Goal: Task Accomplishment & Management: Manage account settings

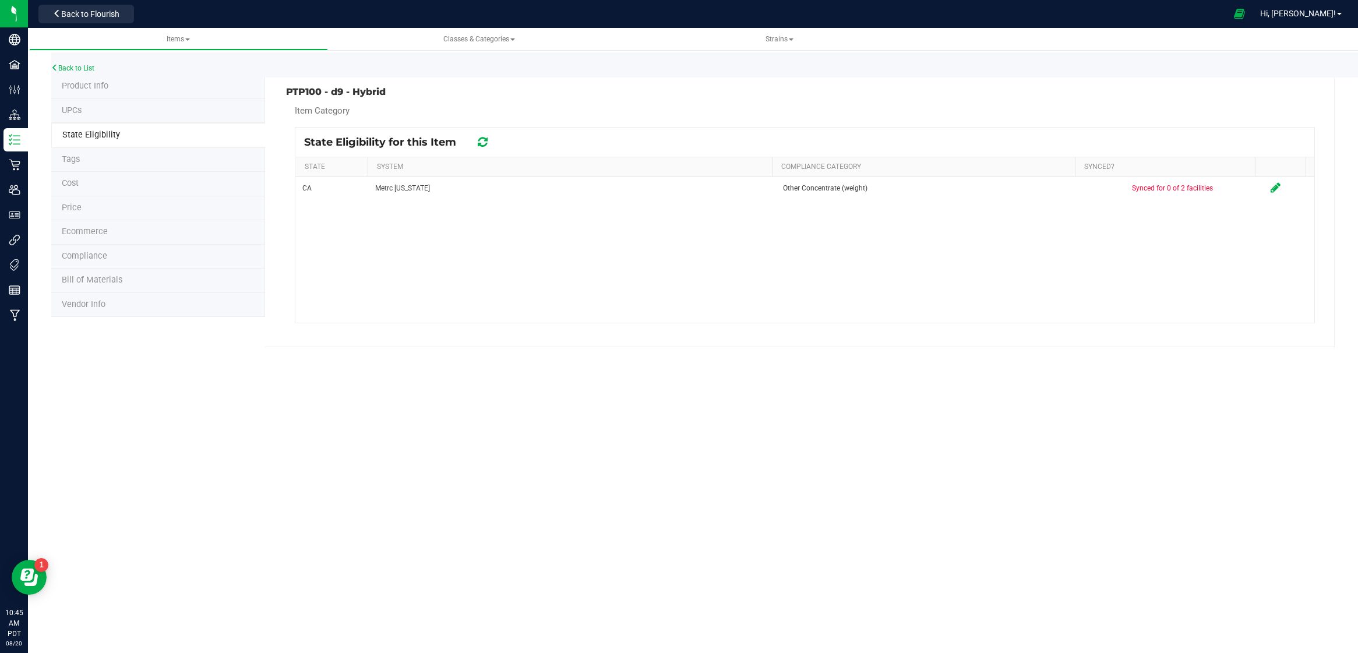
click at [483, 139] on icon at bounding box center [483, 142] width 10 height 12
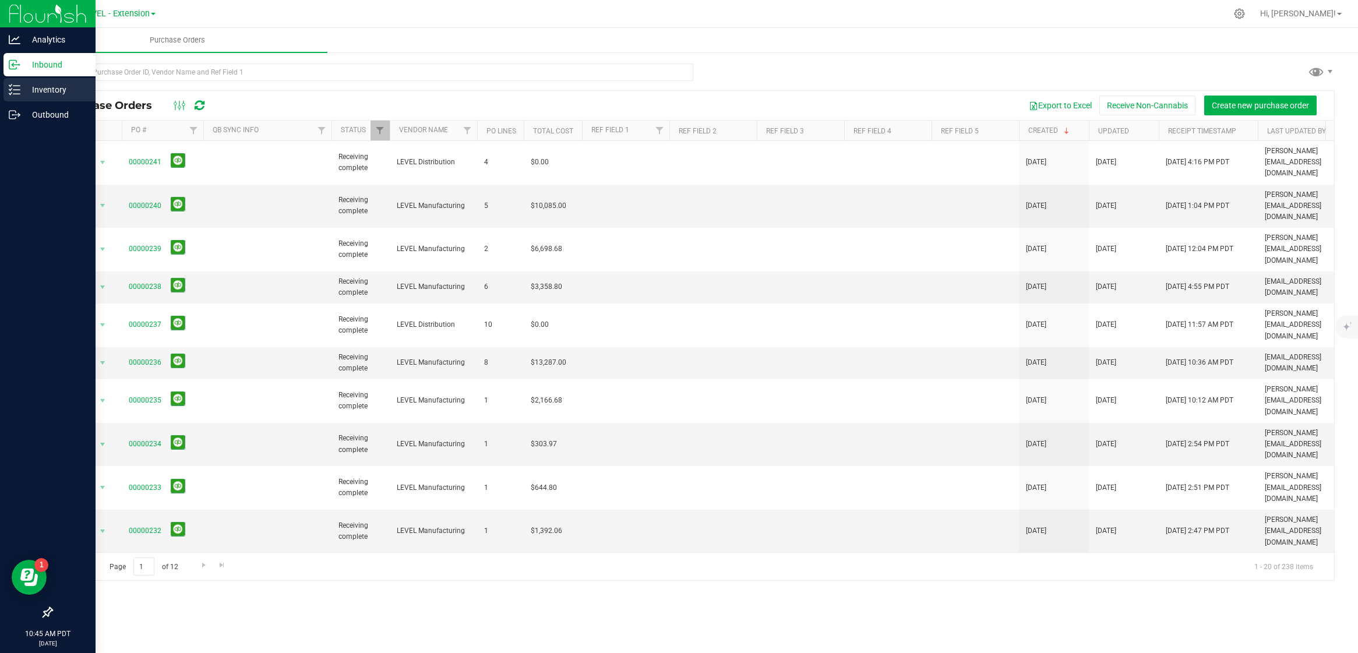
click at [23, 93] on p "Inventory" at bounding box center [55, 90] width 70 height 14
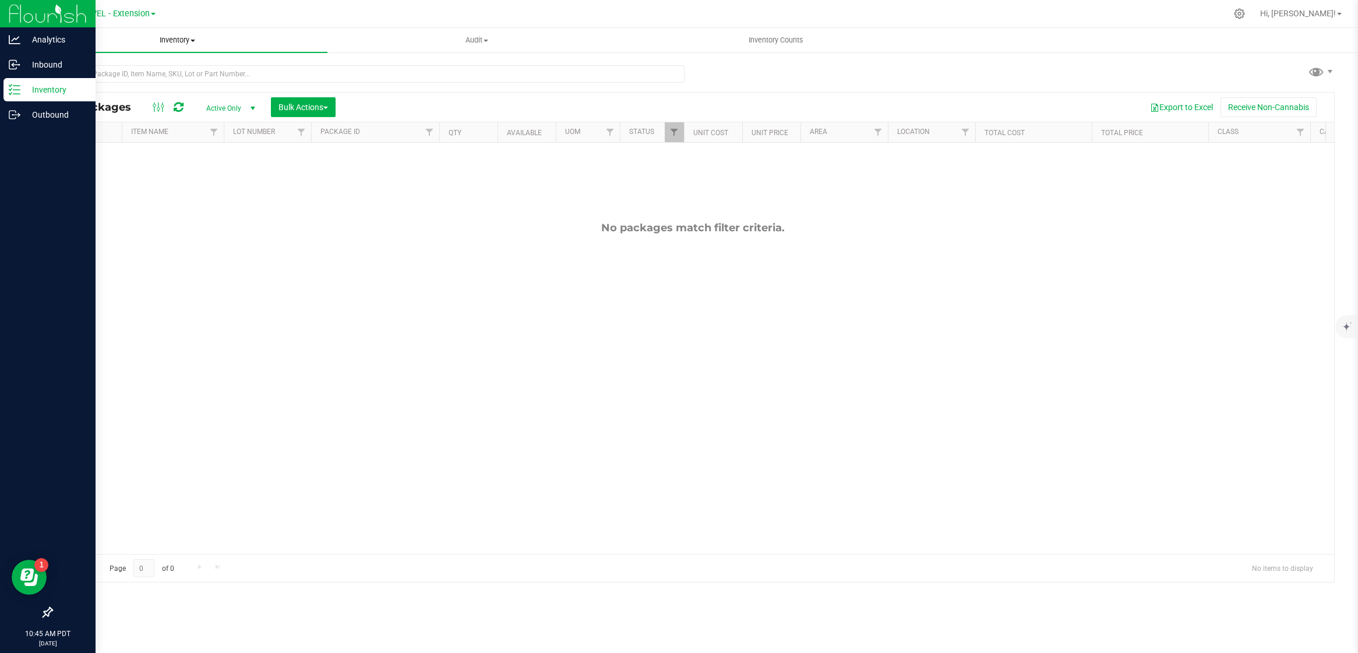
click at [186, 38] on span "Inventory" at bounding box center [178, 40] width 300 height 10
click at [183, 80] on li "All inventory" at bounding box center [178, 85] width 300 height 14
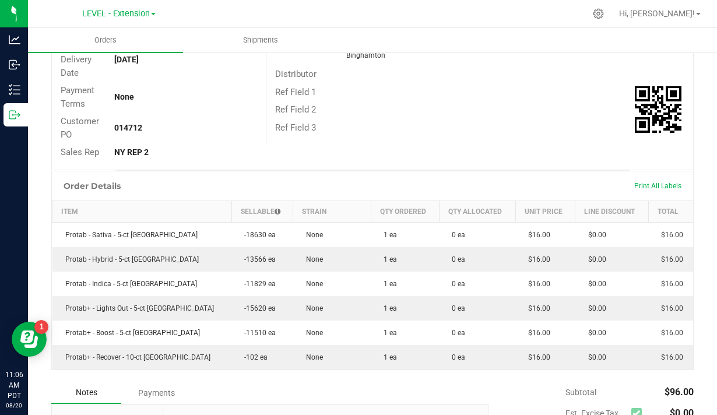
scroll to position [360, 0]
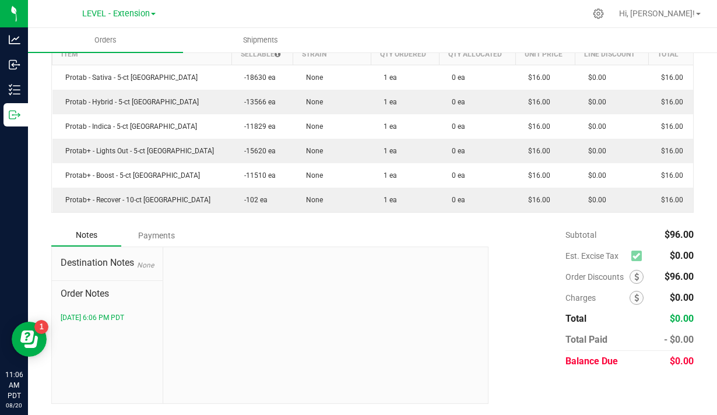
drag, startPoint x: 698, startPoint y: 354, endPoint x: 587, endPoint y: 306, distance: 121.1
click at [587, 306] on div "Back to Orders Order details Sync to QuickBooks Export PDF Edit Order Order # 0…" at bounding box center [372, 53] width 689 height 724
click at [562, 316] on div "Subtotal $96.00 Est. Excise Tax $0.00" at bounding box center [587, 297] width 214 height 147
drag, startPoint x: 566, startPoint y: 317, endPoint x: 691, endPoint y: 362, distance: 133.1
click at [691, 362] on div "Subtotal $96.00 Est. Excise Tax $0.00" at bounding box center [629, 297] width 128 height 147
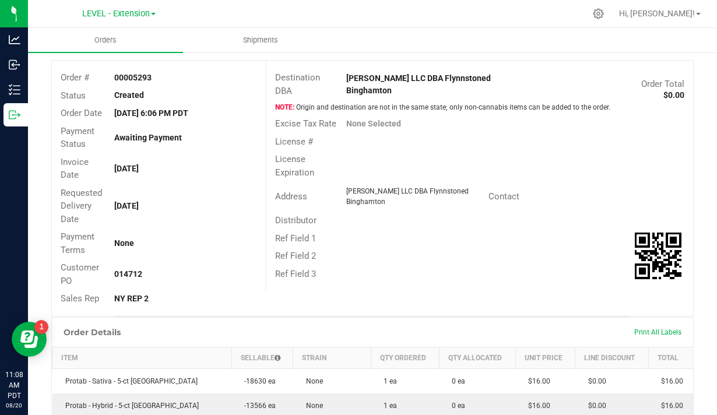
scroll to position [0, 0]
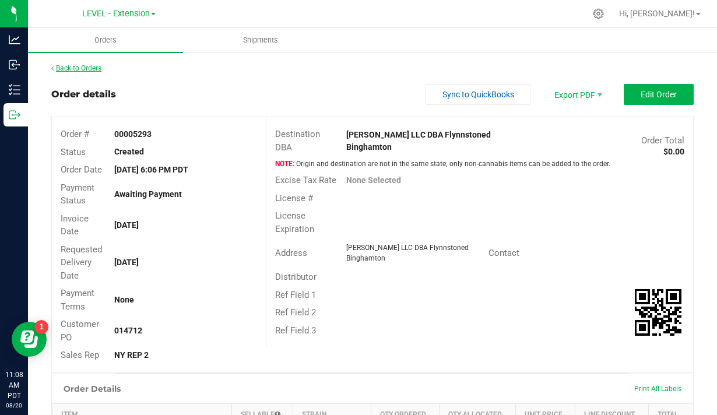
click at [65, 65] on link "Back to Orders" at bounding box center [76, 68] width 50 height 8
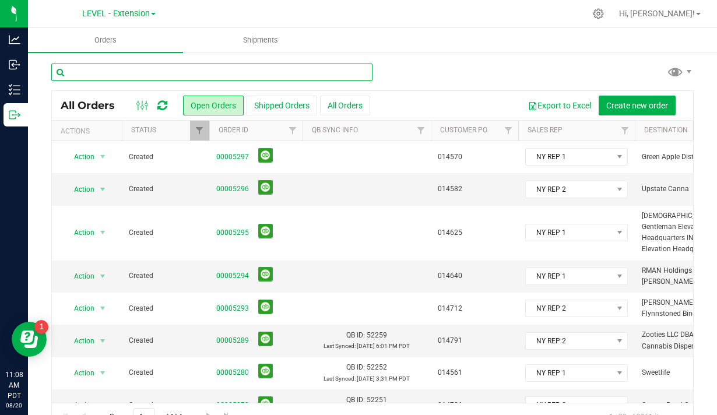
click at [132, 67] on input "text" at bounding box center [211, 72] width 321 height 17
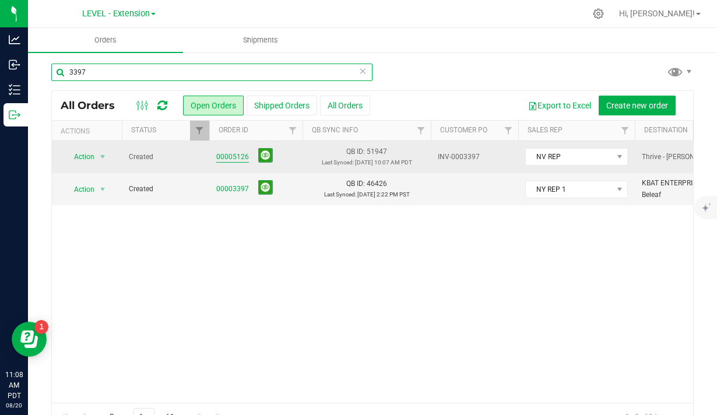
type input "3397"
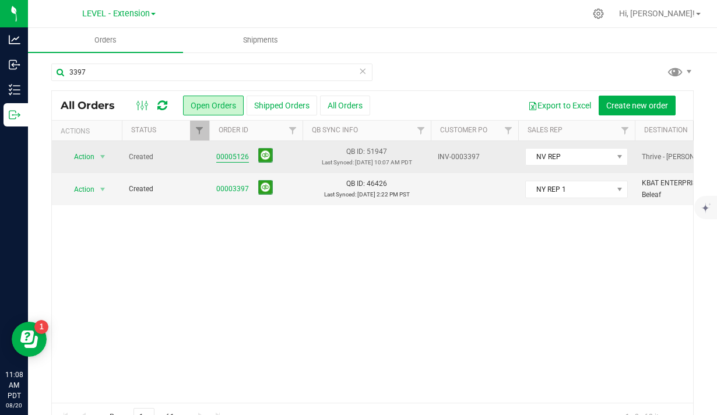
click at [237, 157] on link "00005126" at bounding box center [232, 157] width 33 height 11
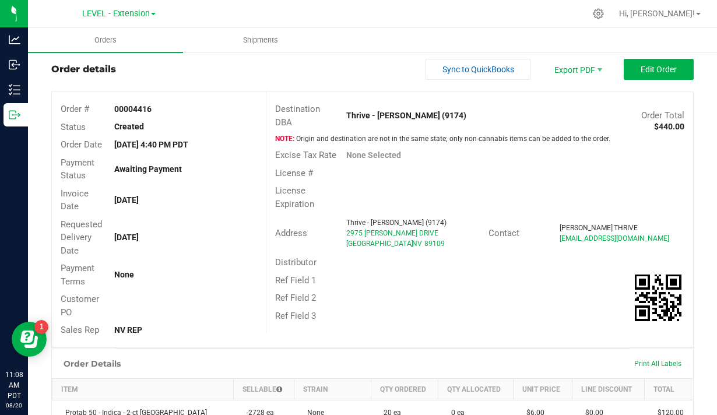
scroll to position [26, 0]
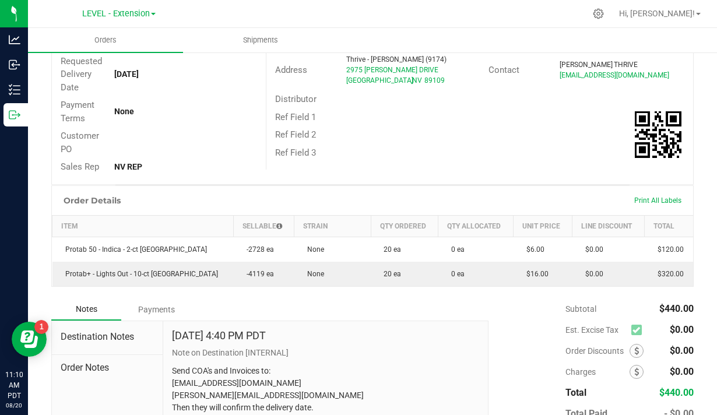
scroll to position [192, 0]
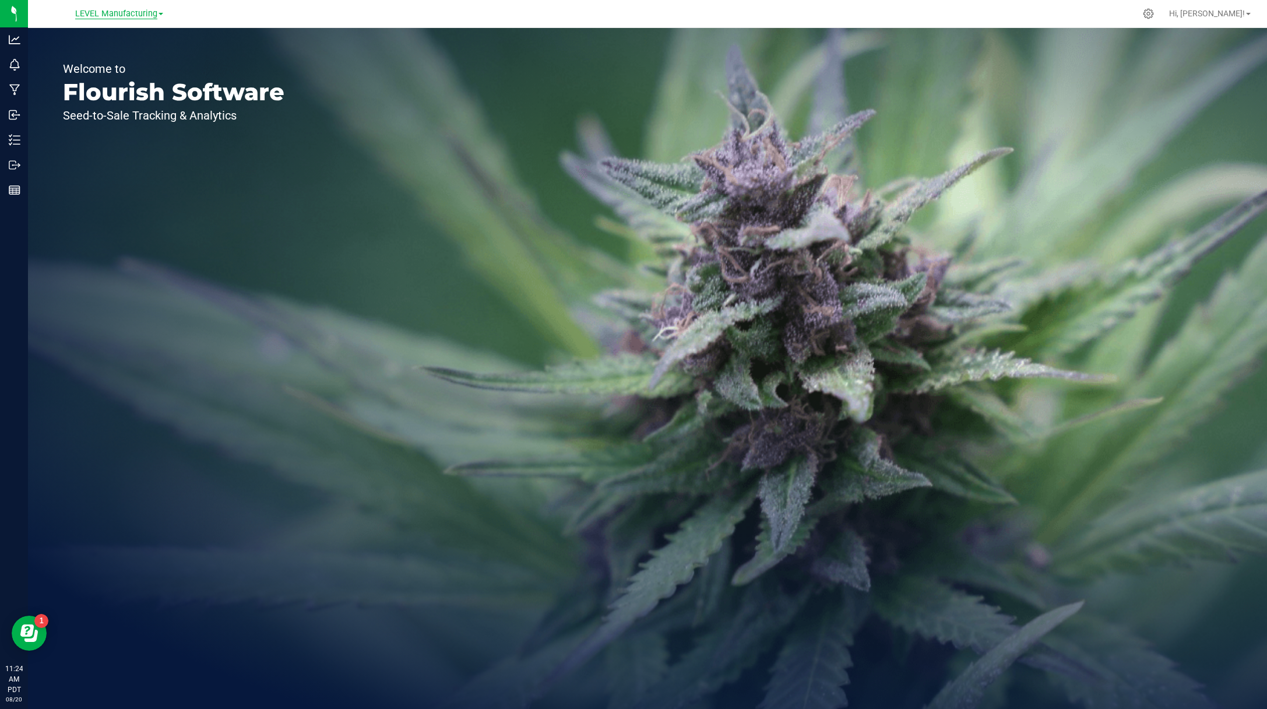
click at [128, 9] on span "LEVEL Manufacturing" at bounding box center [116, 14] width 82 height 10
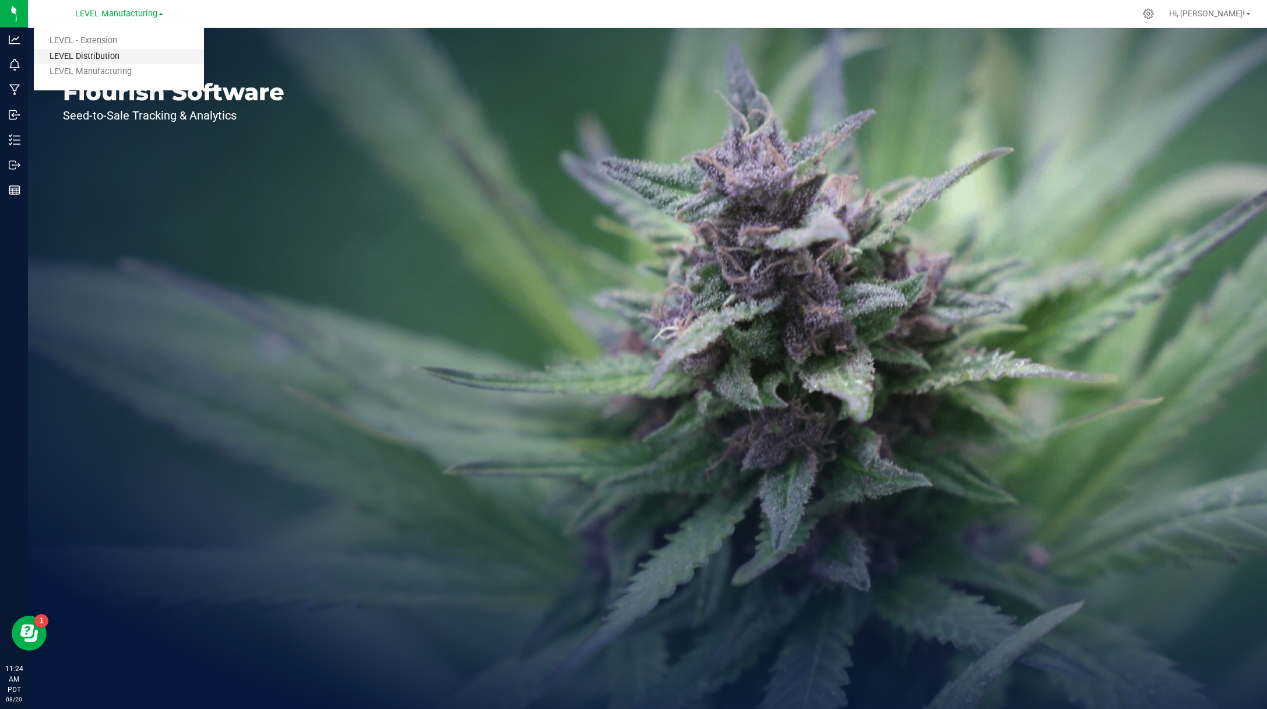
click at [131, 58] on link "LEVEL Distribution" at bounding box center [119, 57] width 170 height 16
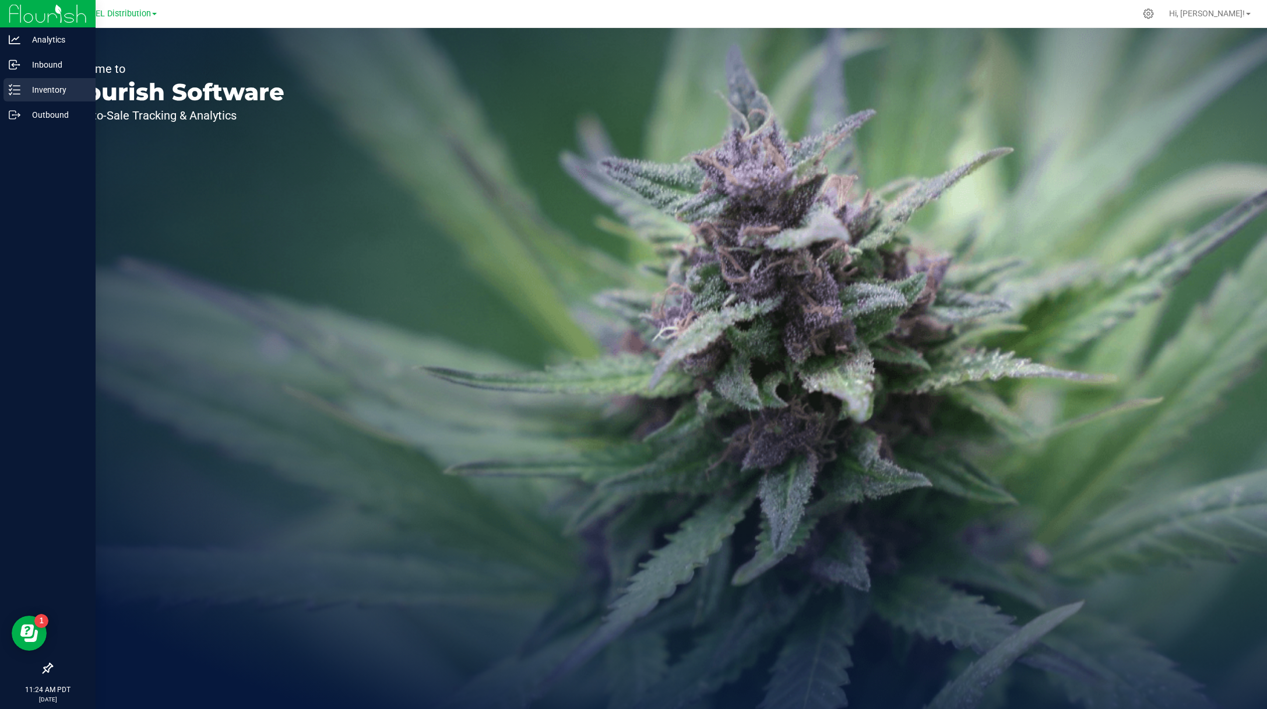
click at [20, 93] on p "Inventory" at bounding box center [55, 90] width 70 height 14
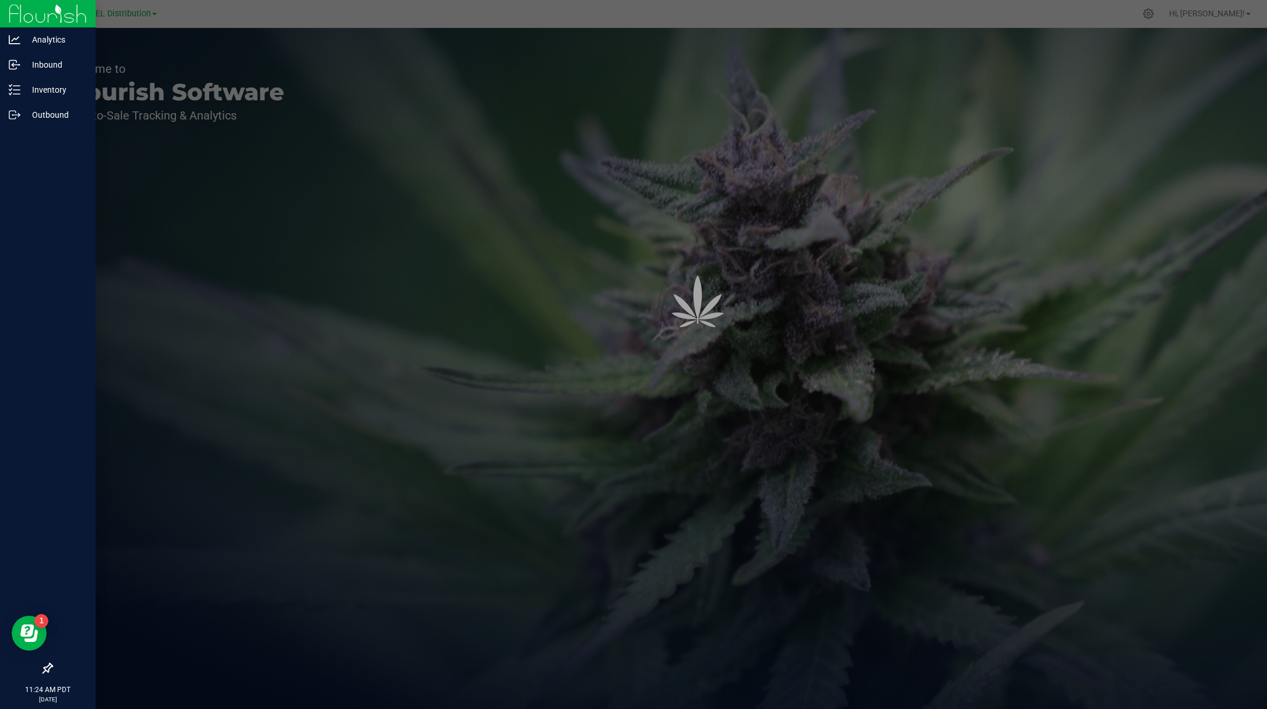
click at [43, 133] on div at bounding box center [48, 392] width 96 height 529
click at [45, 124] on div "Outbound" at bounding box center [49, 114] width 92 height 23
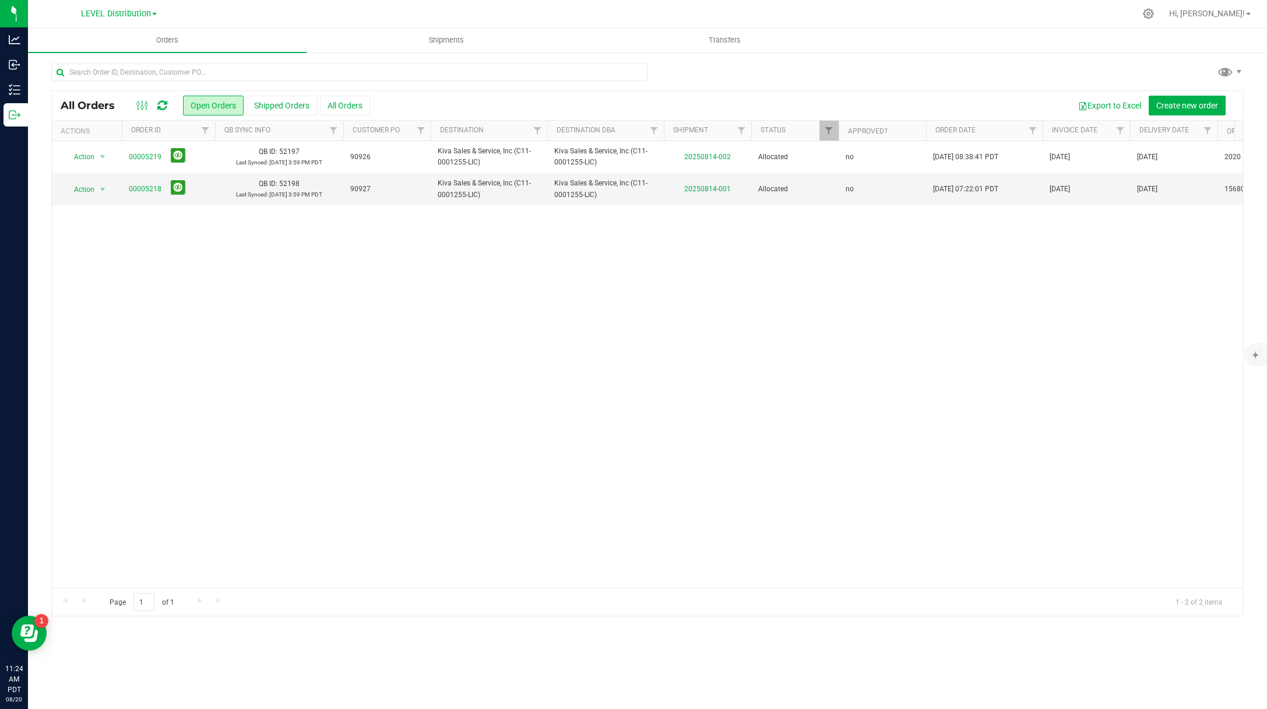
drag, startPoint x: 110, startPoint y: 9, endPoint x: 115, endPoint y: 38, distance: 29.6
click at [110, 9] on span "LEVEL Distribution" at bounding box center [116, 14] width 70 height 10
click at [118, 44] on link "LEVEL - Extension" at bounding box center [119, 41] width 170 height 16
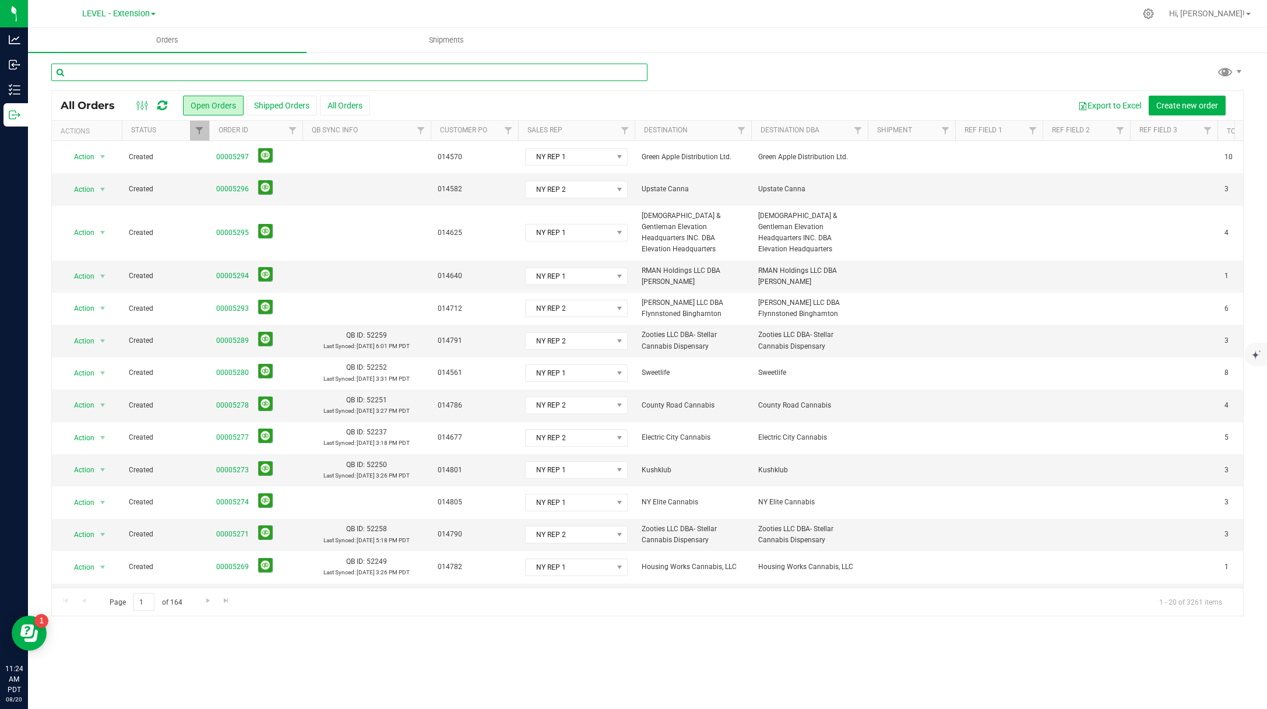
click at [356, 67] on input "text" at bounding box center [349, 72] width 596 height 17
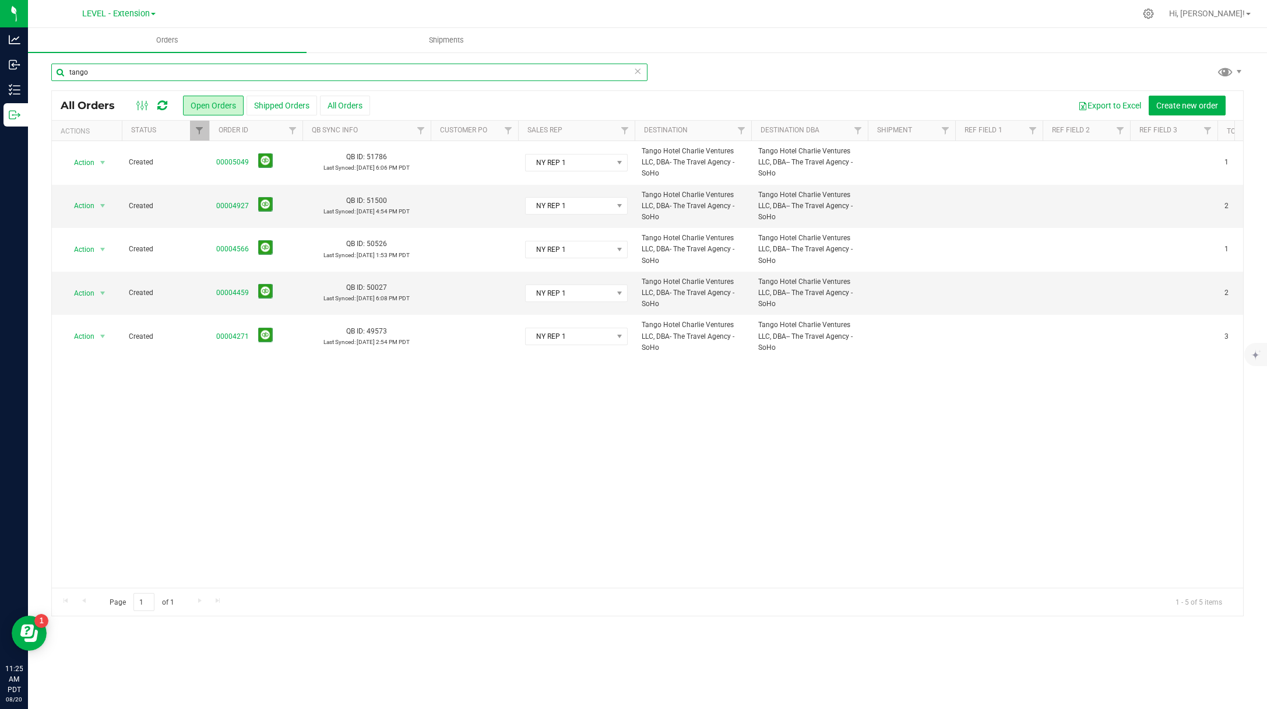
type input "tango"
click at [1157, 16] on div at bounding box center [1149, 14] width 16 height 12
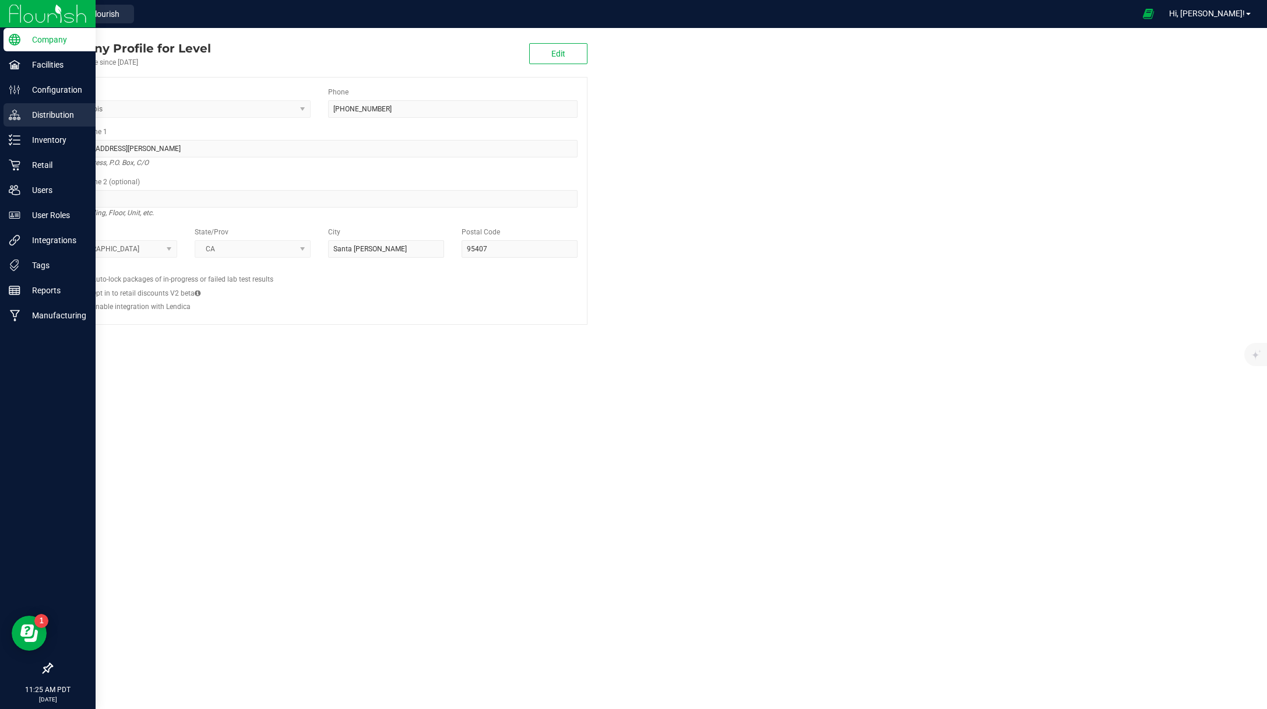
click at [65, 113] on p "Distribution" at bounding box center [55, 115] width 70 height 14
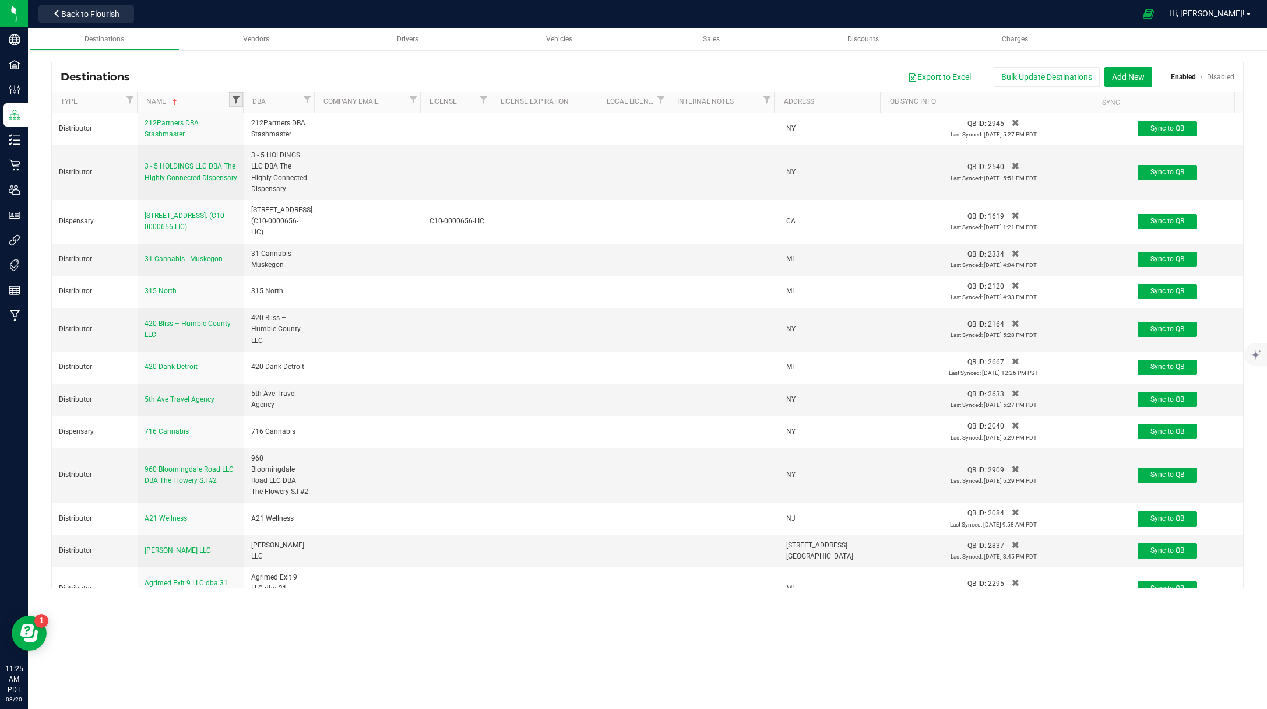
click at [235, 96] on span "Filter" at bounding box center [235, 99] width 9 height 9
type input "y"
type input "tango"
click at [328, 147] on span "Tango Hotel Charlie Ventures LLC, DBA- The Travel Agency - SoHo" at bounding box center [357, 150] width 207 height 7
click at [248, 147] on input "Tango Hotel Charlie Ventures LLC, DBA- The Travel Agency - SoHo" at bounding box center [245, 150] width 8 height 8
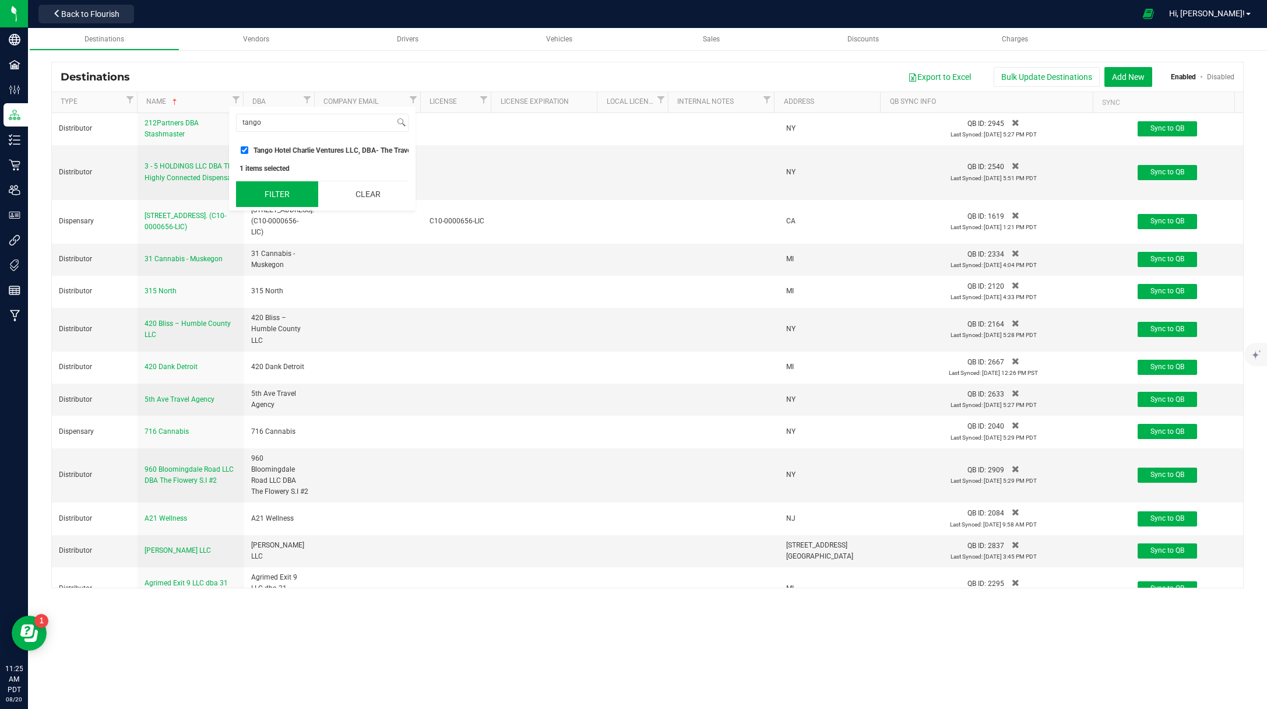
click at [281, 205] on button "Filter" at bounding box center [277, 194] width 82 height 26
checkbox input "true"
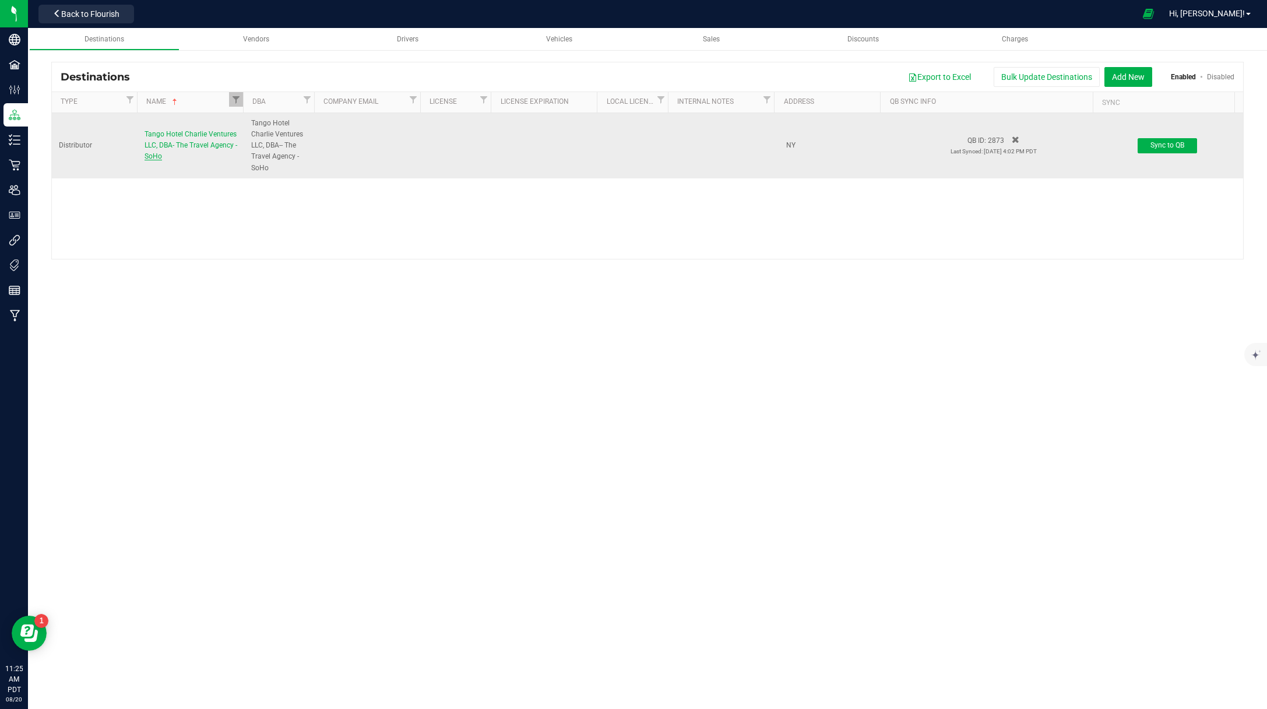
click at [201, 144] on span "Tango Hotel Charlie Ventures LLC, DBA- The Travel Agency - SoHo" at bounding box center [191, 145] width 93 height 30
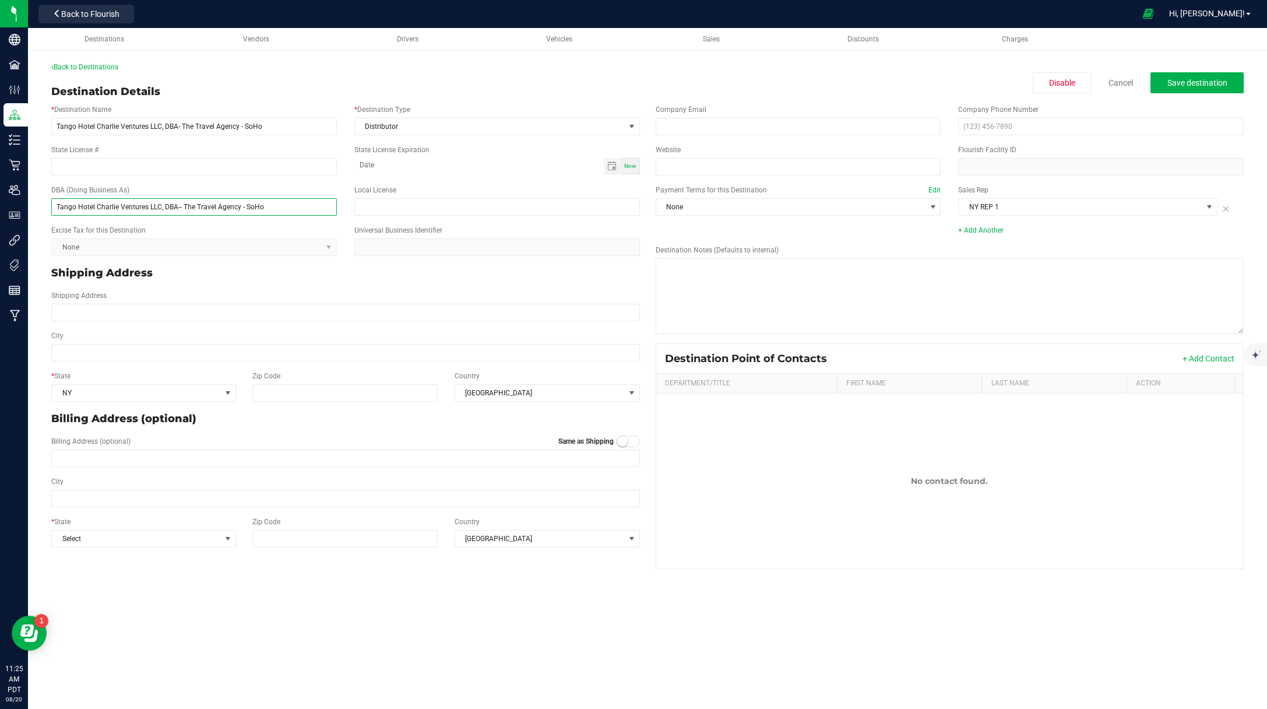
click at [178, 207] on input "Tango Hotel Charlie Ventures LLC, DBA-- The Travel Agency - SoHo" at bounding box center [194, 206] width 286 height 17
click at [261, 124] on input "Tango Hotel Charlie Ventures LLC, DBA- The Travel Agency - SoHo" at bounding box center [194, 126] width 286 height 17
click at [277, 207] on input "Tango Hotel Charlie Ventures LLC, DBA-- The Travel Agency - SoHo" at bounding box center [194, 206] width 286 height 17
paste input "text"
type input "Tango Hotel Charlie Ventures LLC, DBA- The Travel Agency - SoHo"
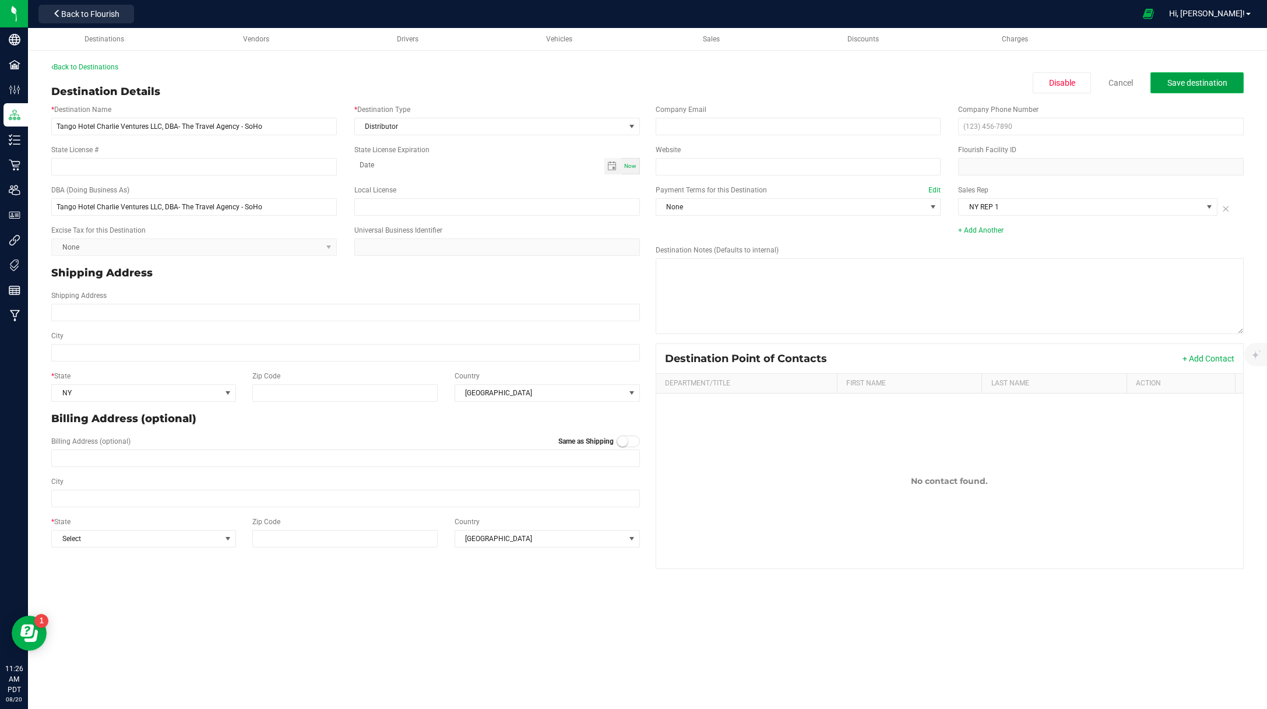
click at [1167, 80] on span "Save destination" at bounding box center [1197, 82] width 60 height 9
click at [110, 65] on link "Back to Destinations" at bounding box center [84, 67] width 67 height 8
